Goal: Navigation & Orientation: Go to known website

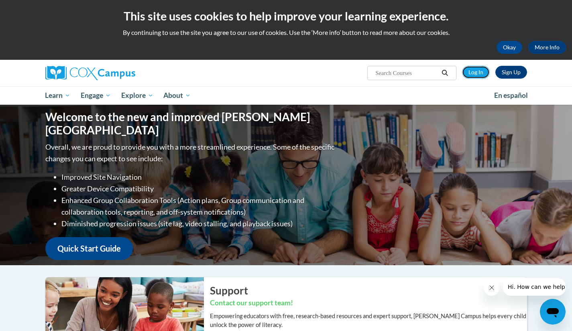
click at [472, 75] on link "Log In" at bounding box center [476, 72] width 28 height 13
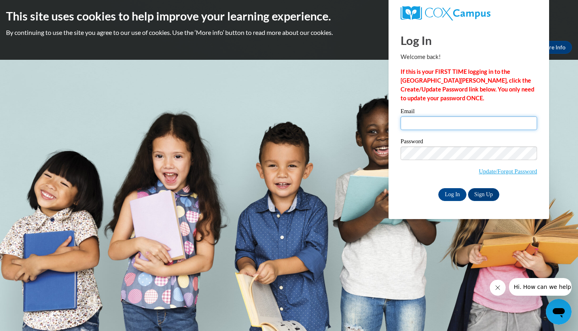
type input "liam@thinkingcap.com"
click at [455, 193] on input "Log In" at bounding box center [452, 194] width 28 height 13
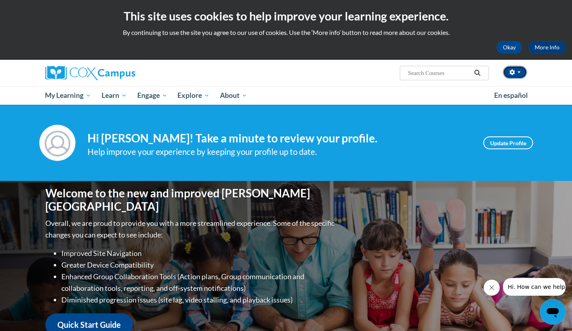
click at [515, 74] on button "button" at bounding box center [515, 72] width 24 height 13
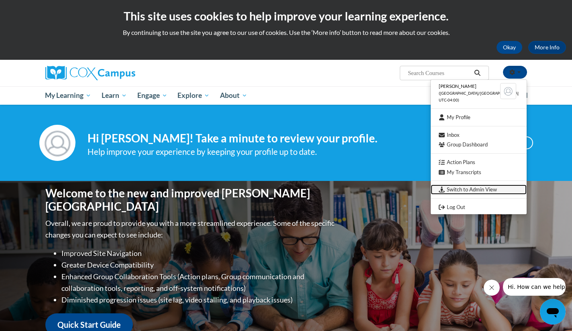
click at [480, 187] on link "Switch to Admin View" at bounding box center [478, 190] width 96 height 10
